Goal: Navigation & Orientation: Find specific page/section

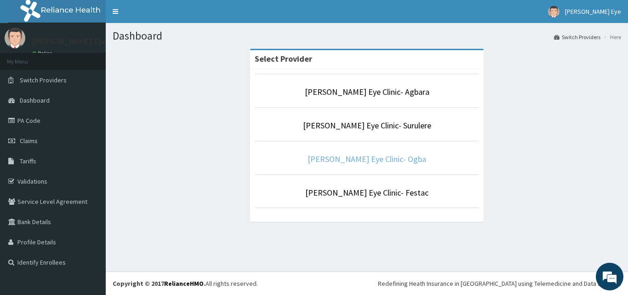
click at [358, 160] on link "[PERSON_NAME] Eye Clinic- Ogba" at bounding box center [367, 159] width 119 height 11
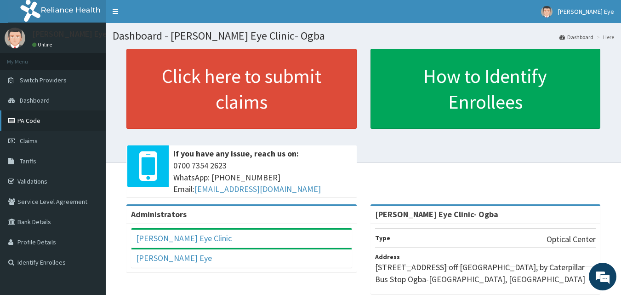
click at [27, 120] on link "PA Code" at bounding box center [53, 120] width 106 height 20
